Goal: Information Seeking & Learning: Learn about a topic

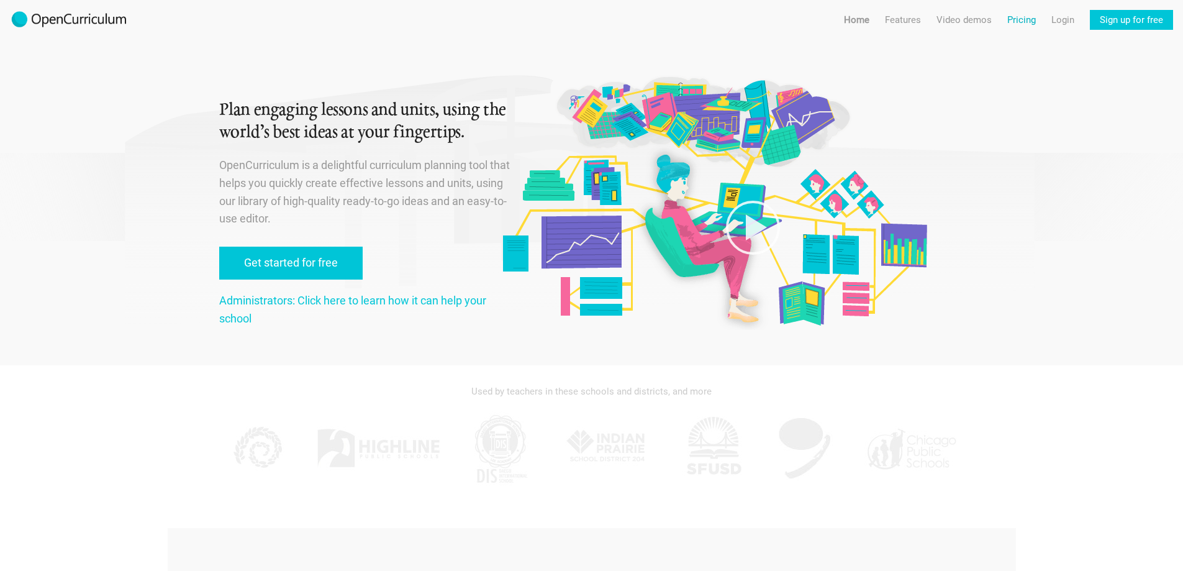
click at [1024, 22] on link "Pricing" at bounding box center [1021, 20] width 29 height 20
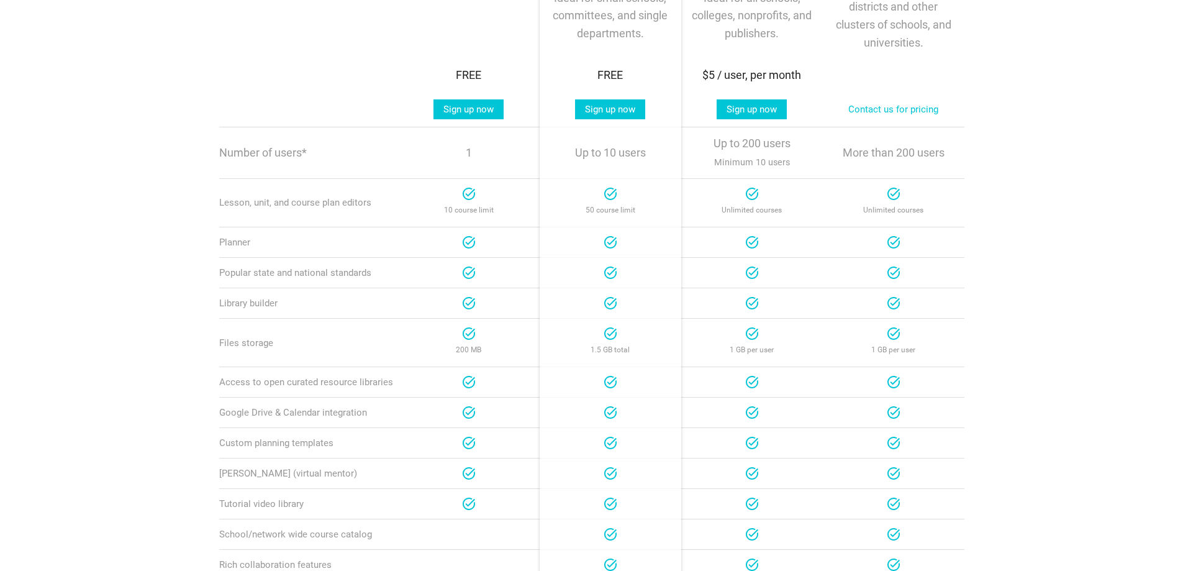
scroll to position [186, 0]
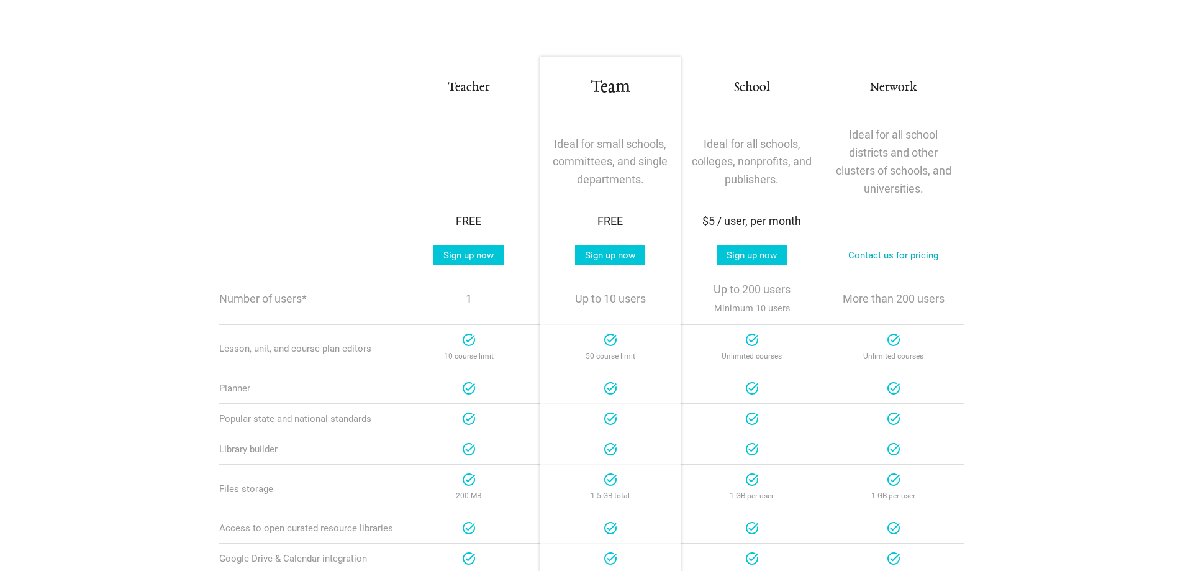
click at [901, 253] on link "Contact us for pricing" at bounding box center [893, 255] width 110 height 20
click at [858, 257] on link "Contact us for pricing" at bounding box center [893, 255] width 110 height 20
click at [889, 246] on link "Contact us for pricing" at bounding box center [893, 255] width 110 height 20
click at [893, 253] on link "Contact us for pricing" at bounding box center [893, 255] width 110 height 20
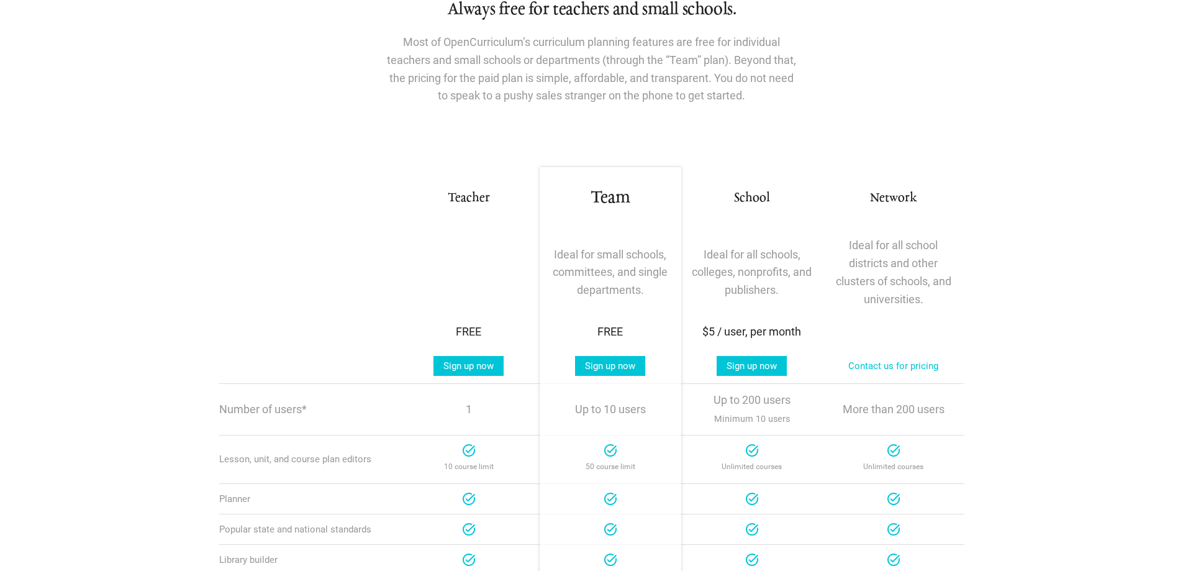
scroll to position [48, 0]
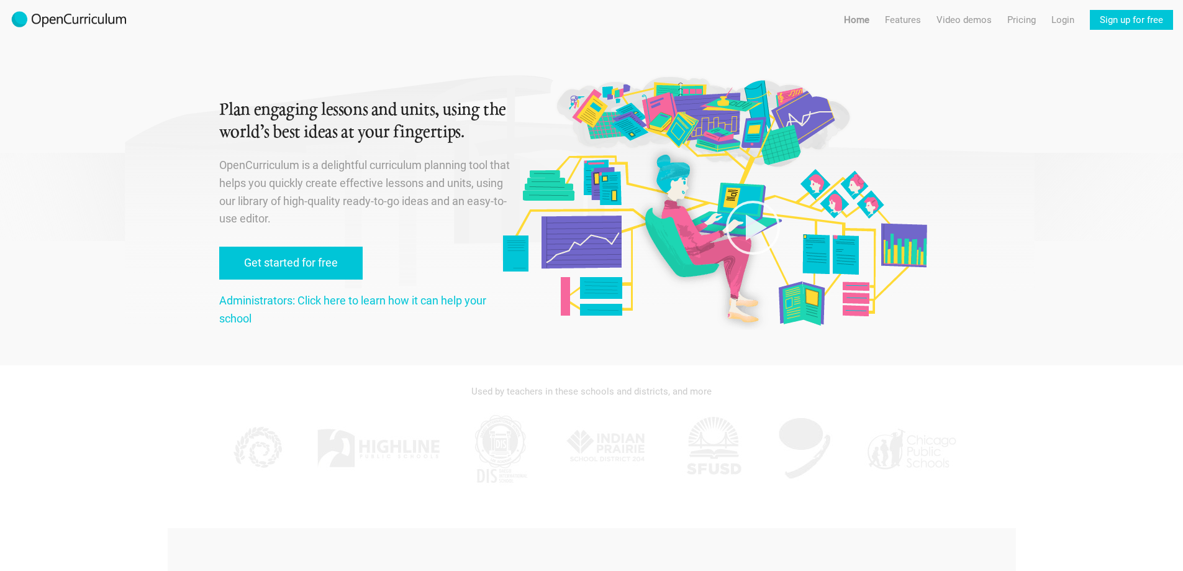
click at [348, 312] on div "Administrators: Click here to learn how it can help your school" at bounding box center [365, 310] width 293 height 36
click at [347, 306] on link "Administrators: Click here to learn how it can help your school" at bounding box center [352, 309] width 267 height 31
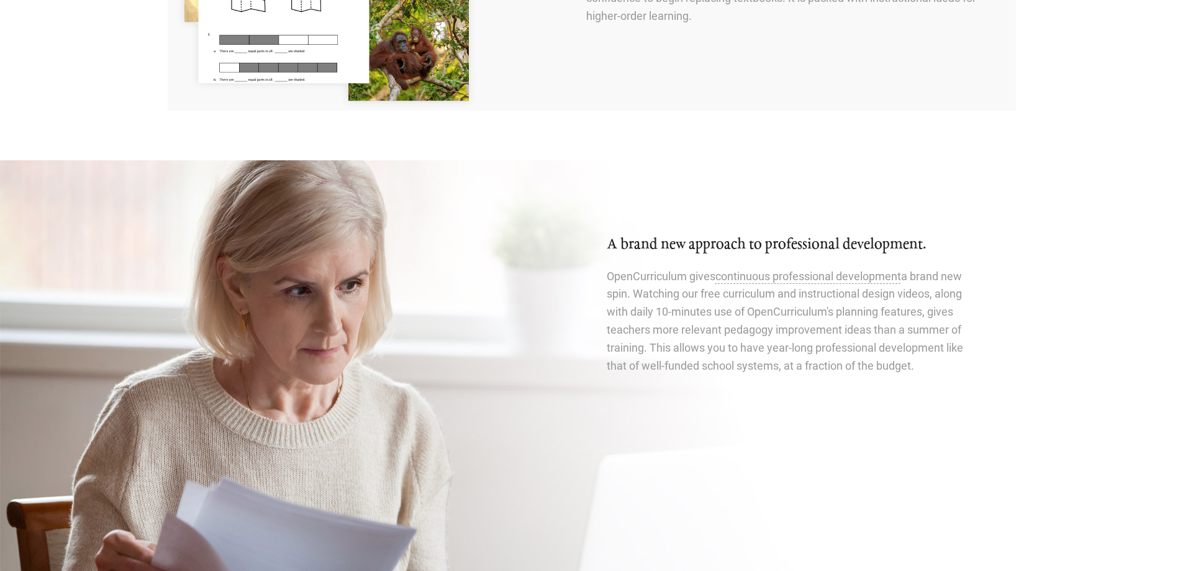
scroll to position [2120, 0]
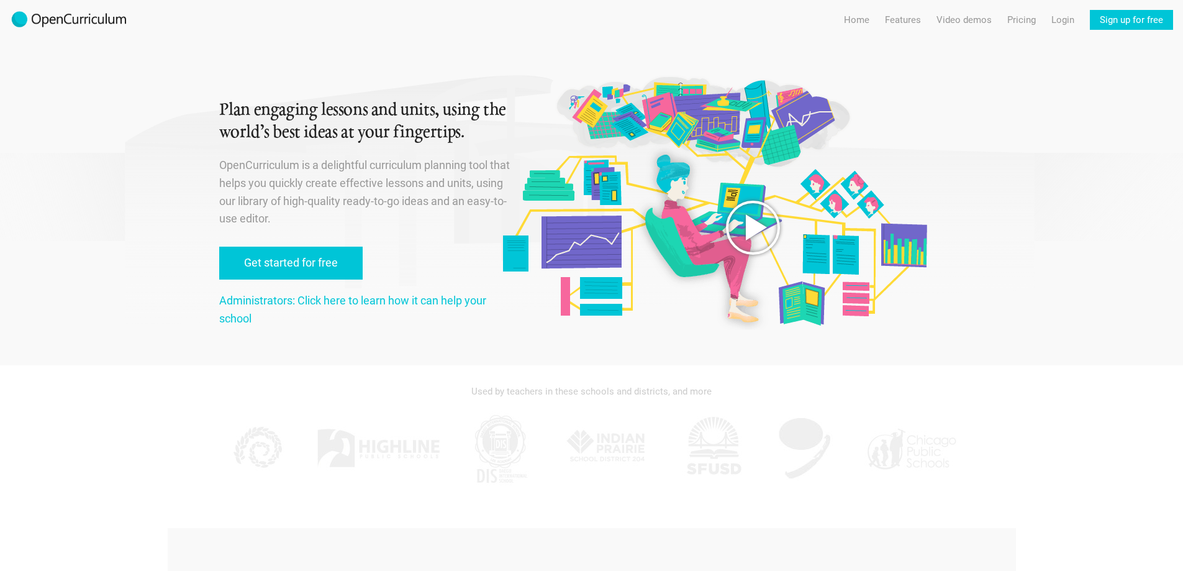
click at [740, 238] on icon at bounding box center [753, 227] width 62 height 62
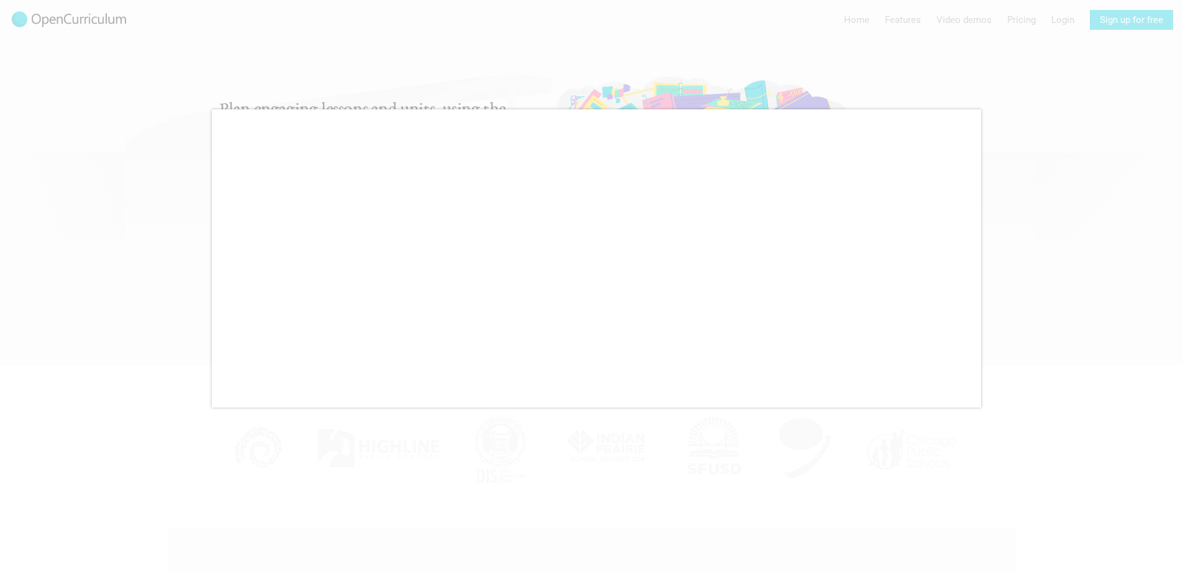
click at [1174, 221] on div at bounding box center [591, 285] width 1183 height 571
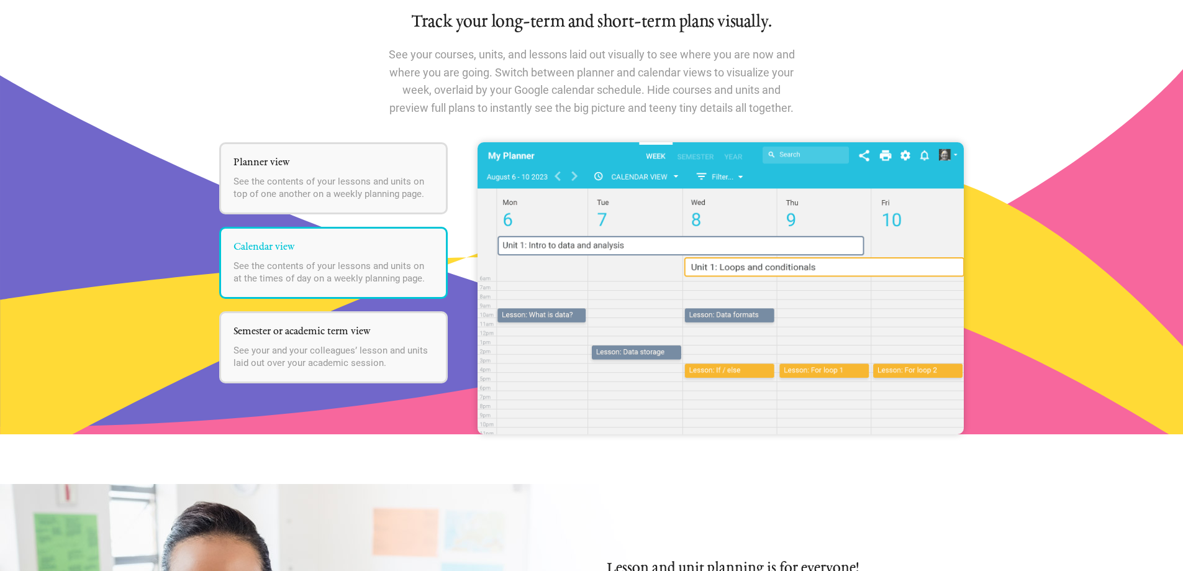
scroll to position [1552, 0]
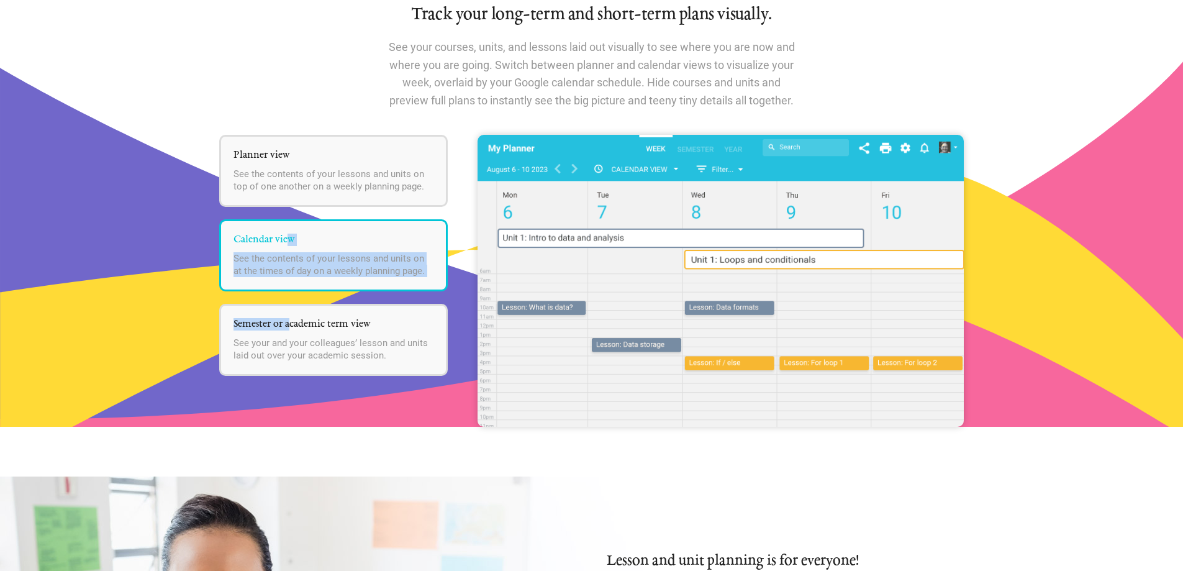
click at [288, 302] on ul "Planner view See the contents of your lessons and units on top of one another o…" at bounding box center [333, 255] width 229 height 241
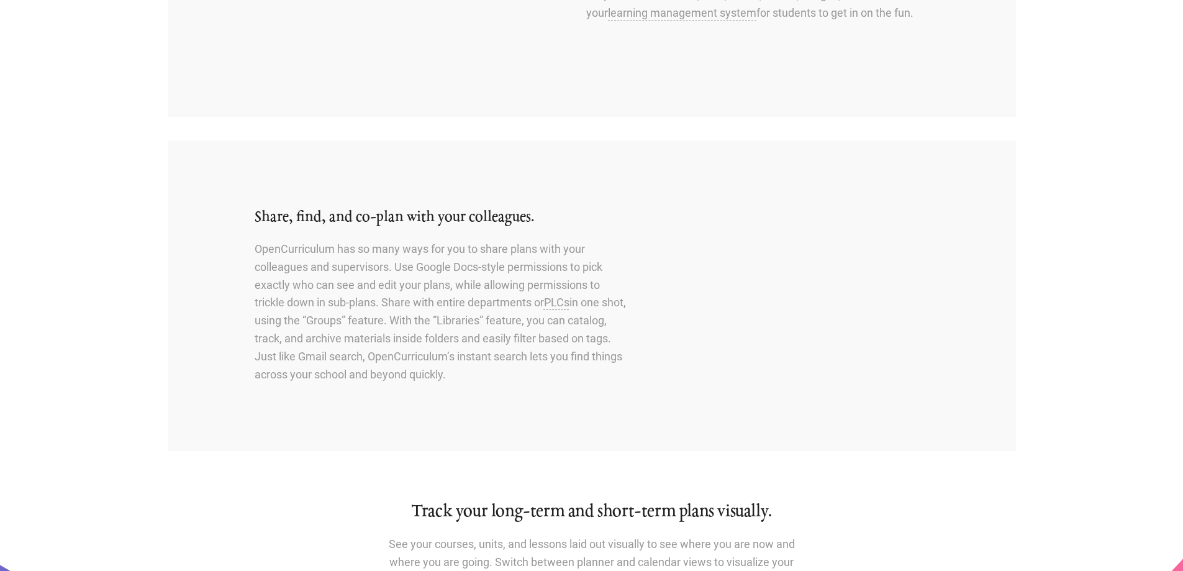
click at [873, 538] on div "Track your long-term and short-term plans visually. See your courses, units, an…" at bounding box center [591, 554] width 745 height 106
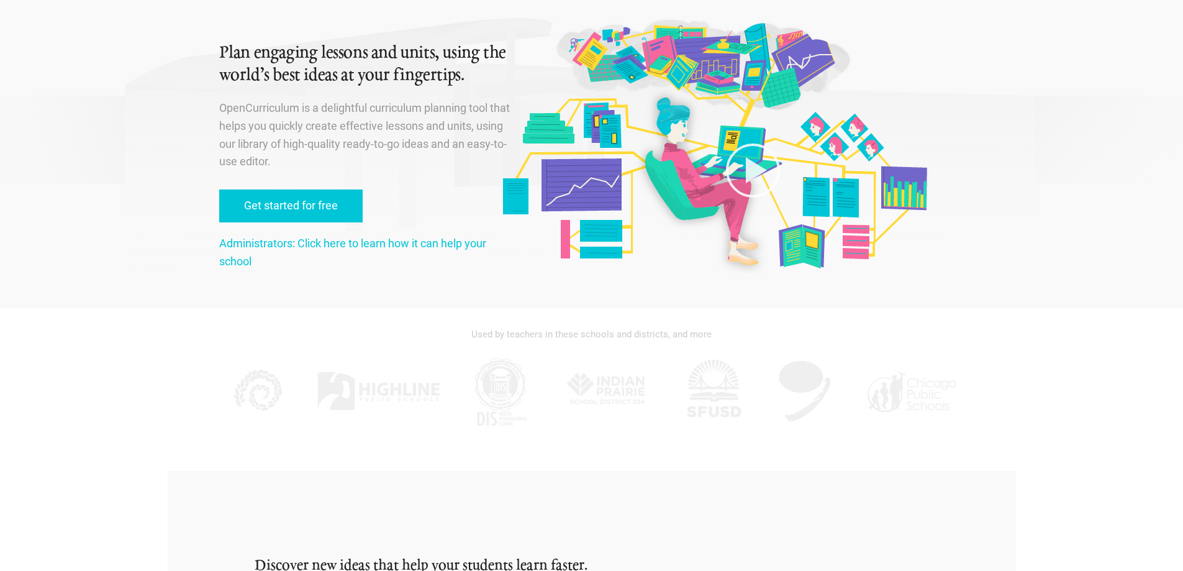
scroll to position [0, 0]
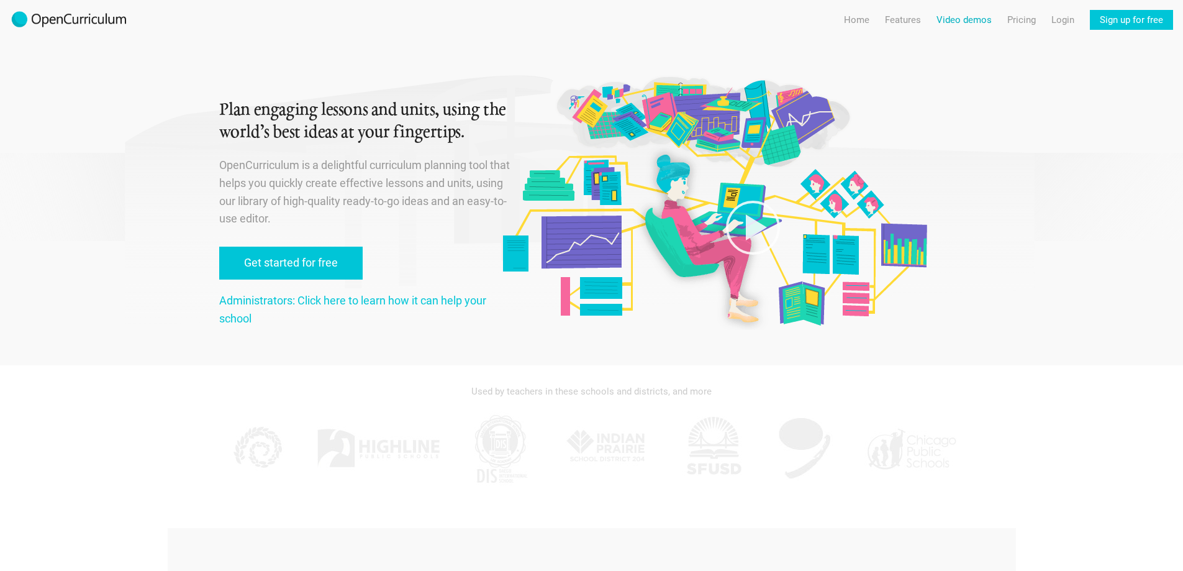
click at [948, 14] on link "Video demos" at bounding box center [963, 20] width 55 height 20
radio input "true"
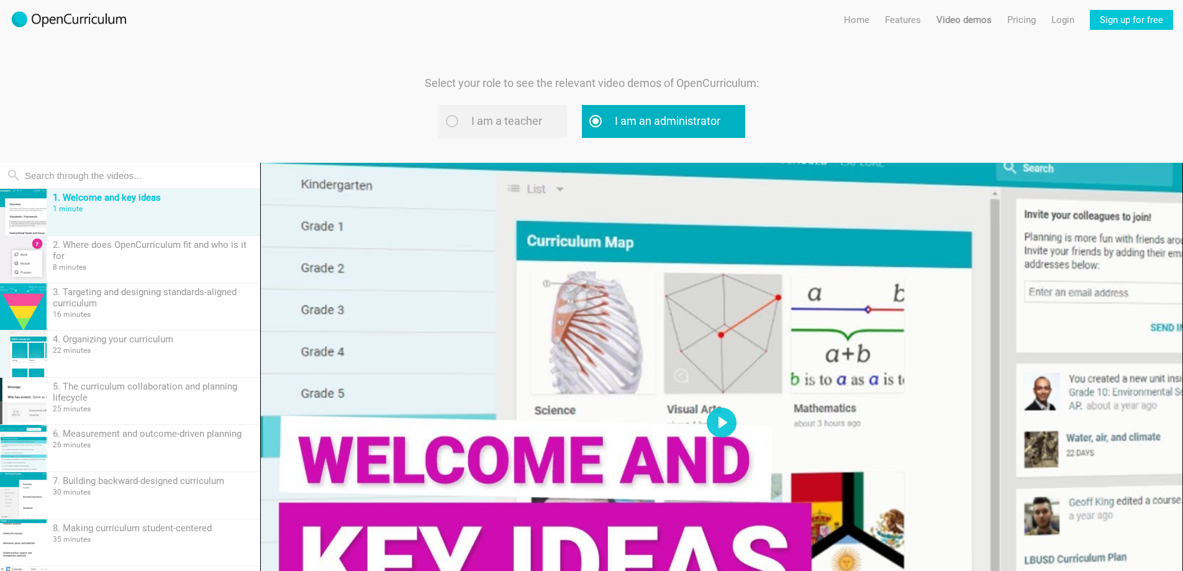
click at [646, 121] on label "I am an administrator" at bounding box center [663, 121] width 163 height 33
click at [615, 121] on input "I am an administrator" at bounding box center [611, 121] width 8 height 8
click at [736, 412] on div at bounding box center [721, 422] width 923 height 519
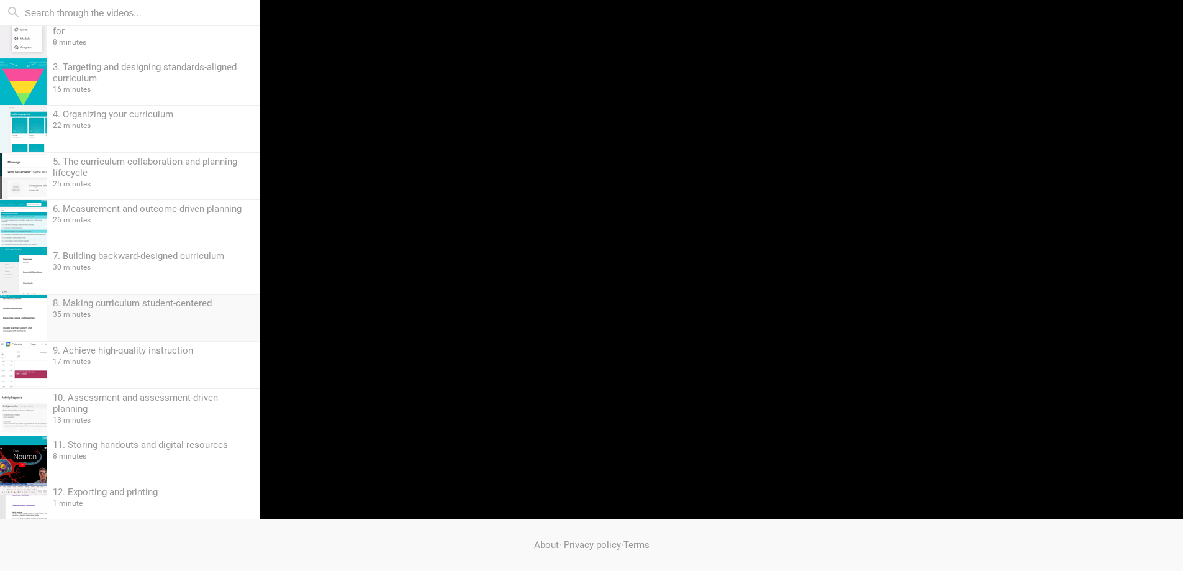
scroll to position [73, 0]
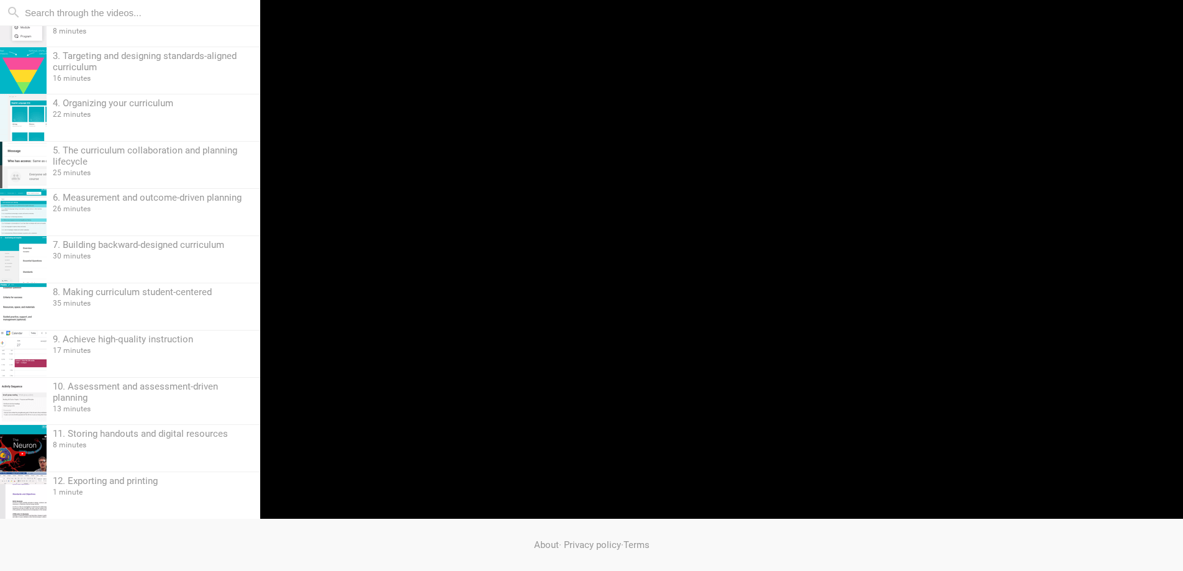
type input "44.71"
